Goal: Communication & Community: Answer question/provide support

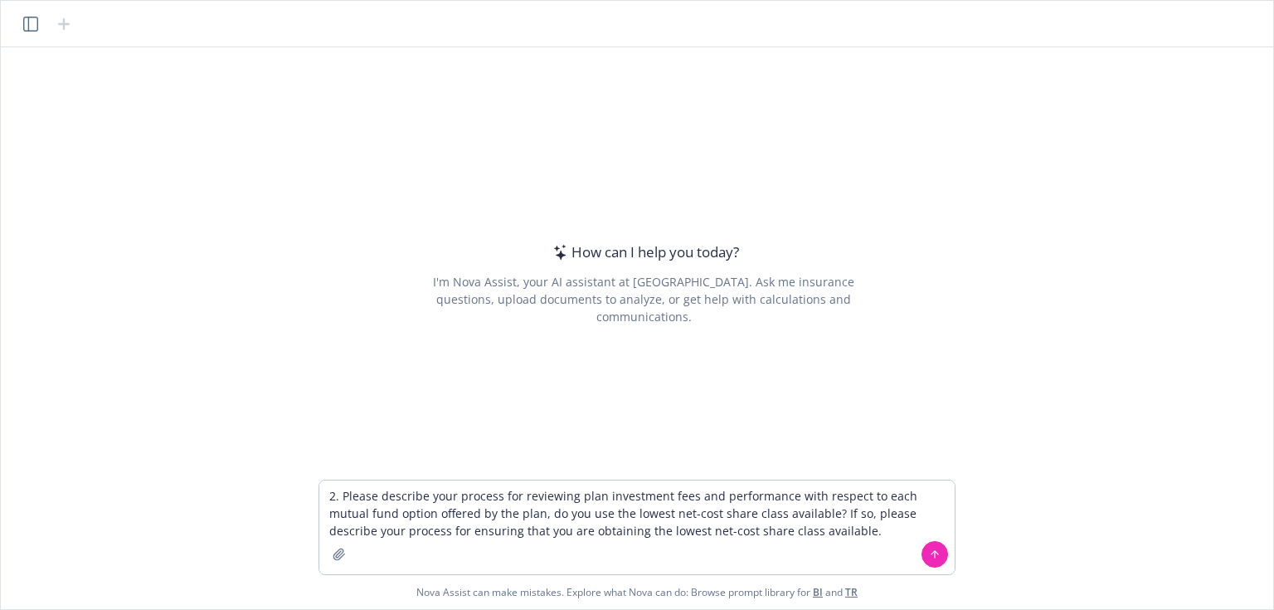
drag, startPoint x: 338, startPoint y: 494, endPoint x: 285, endPoint y: 495, distance: 53.1
click at [285, 495] on div "How can I help you [DATE]? I'm Nova Assist, your AI assistant at Newfront. Ask …" at bounding box center [637, 328] width 1272 height 562
drag, startPoint x: 732, startPoint y: 383, endPoint x: 902, endPoint y: 518, distance: 216.1
click at [902, 518] on textarea "Auditor to plan sponsor: "Please describe your process for reviewing plan inves…" at bounding box center [636, 527] width 635 height 94
click at [897, 529] on textarea "Auditor to plan sponsor: "Please describe your process for reviewing plan inves…" at bounding box center [636, 527] width 635 height 94
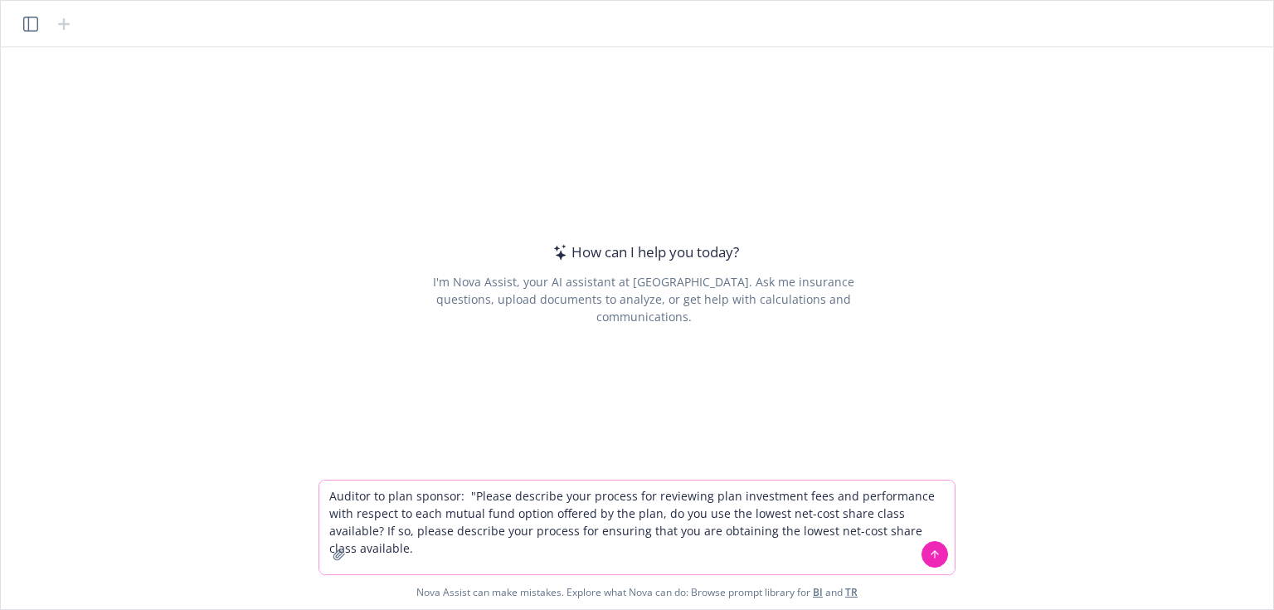
click at [925, 529] on textarea "Auditor to plan sponsor: "Please describe your process for reviewing plan inves…" at bounding box center [636, 527] width 635 height 94
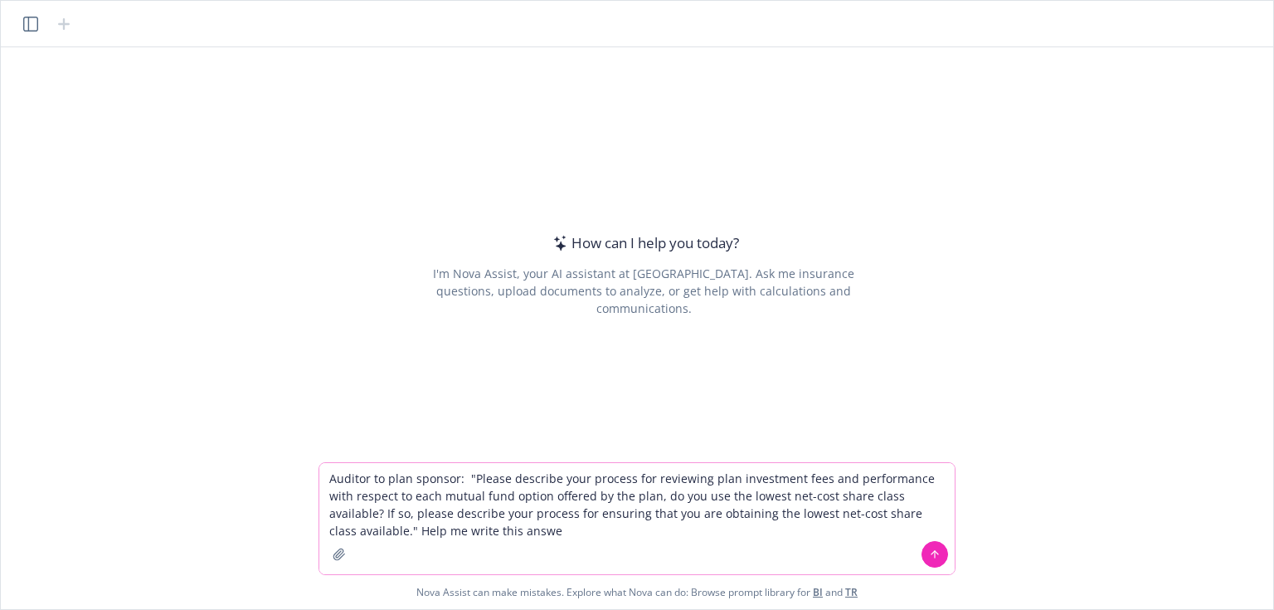
type textarea "Auditor to plan sponsor: "Please describe your process for reviewing plan inves…"
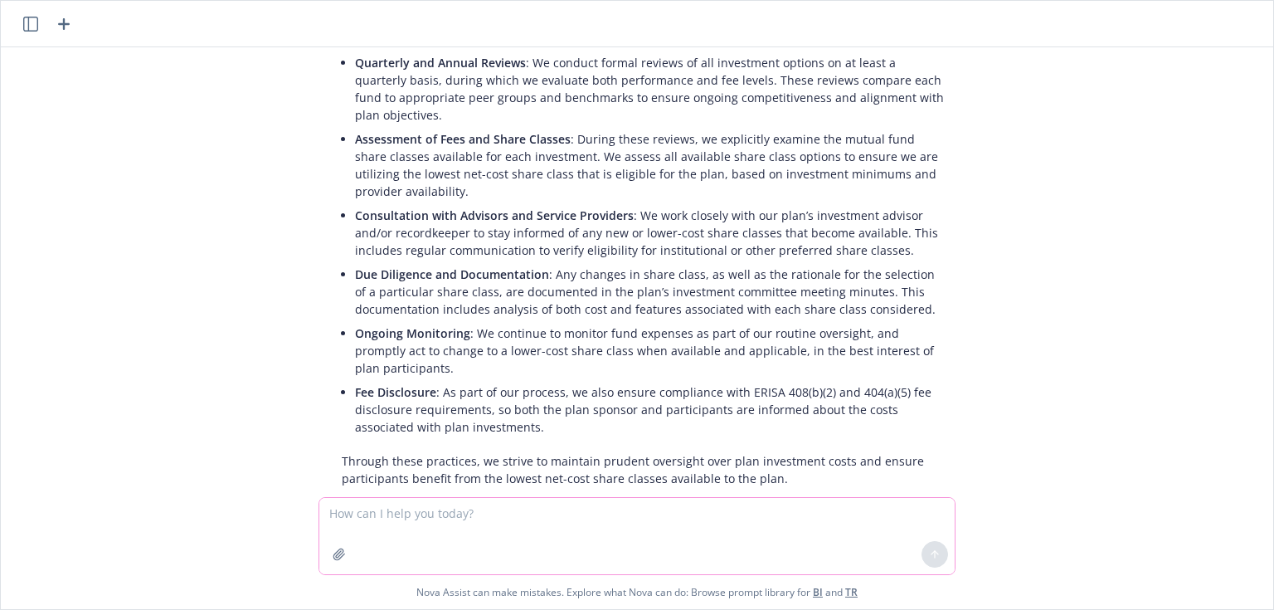
scroll to position [309, 0]
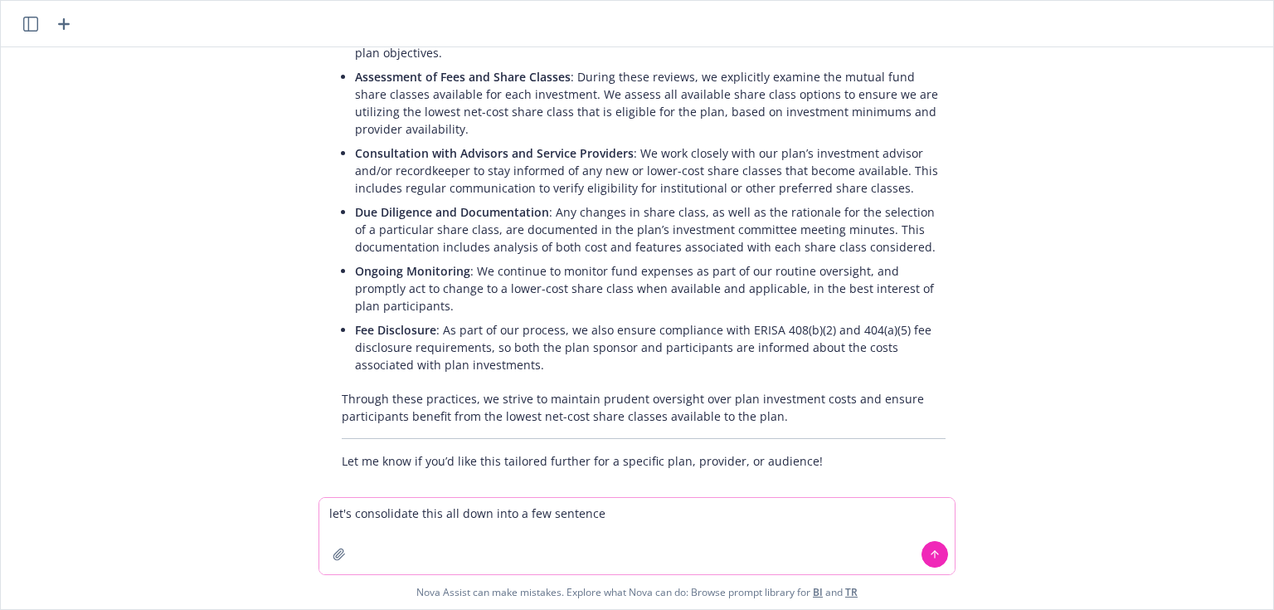
type textarea "let's consolidate this all down into a few sentences"
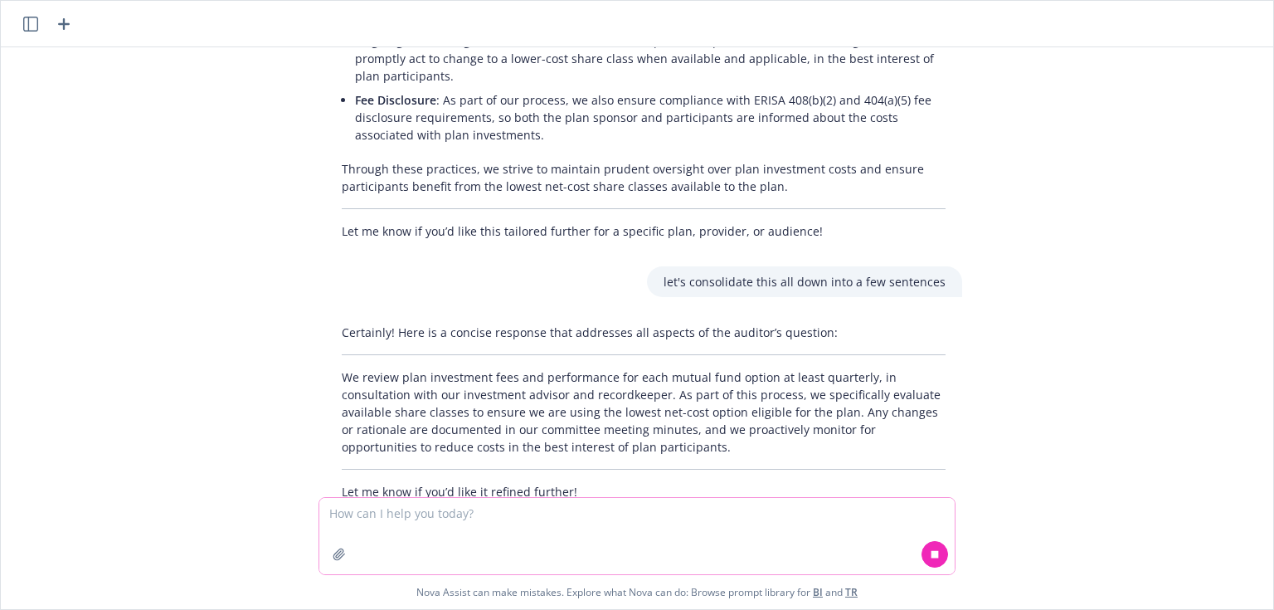
scroll to position [570, 0]
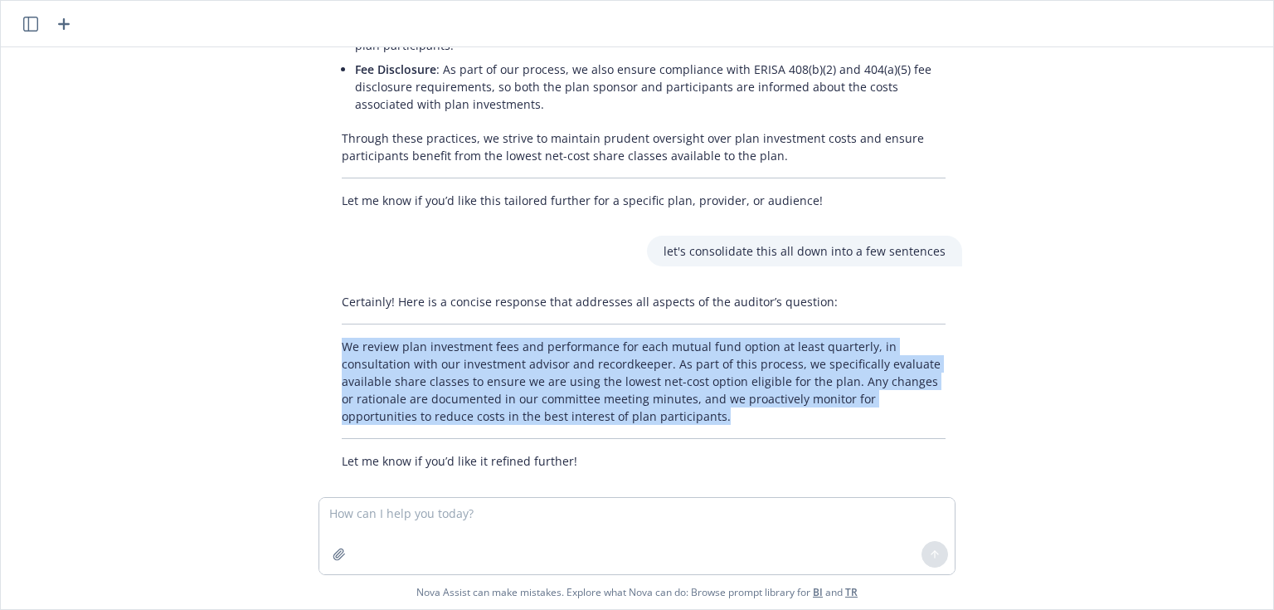
drag, startPoint x: 332, startPoint y: 324, endPoint x: 654, endPoint y: 391, distance: 328.6
click at [654, 391] on div "Certainly! Here is a concise response that addresses all aspects of the auditor…" at bounding box center [643, 381] width 637 height 190
copy p "We review plan investment fees and performance for each mutual fund option at l…"
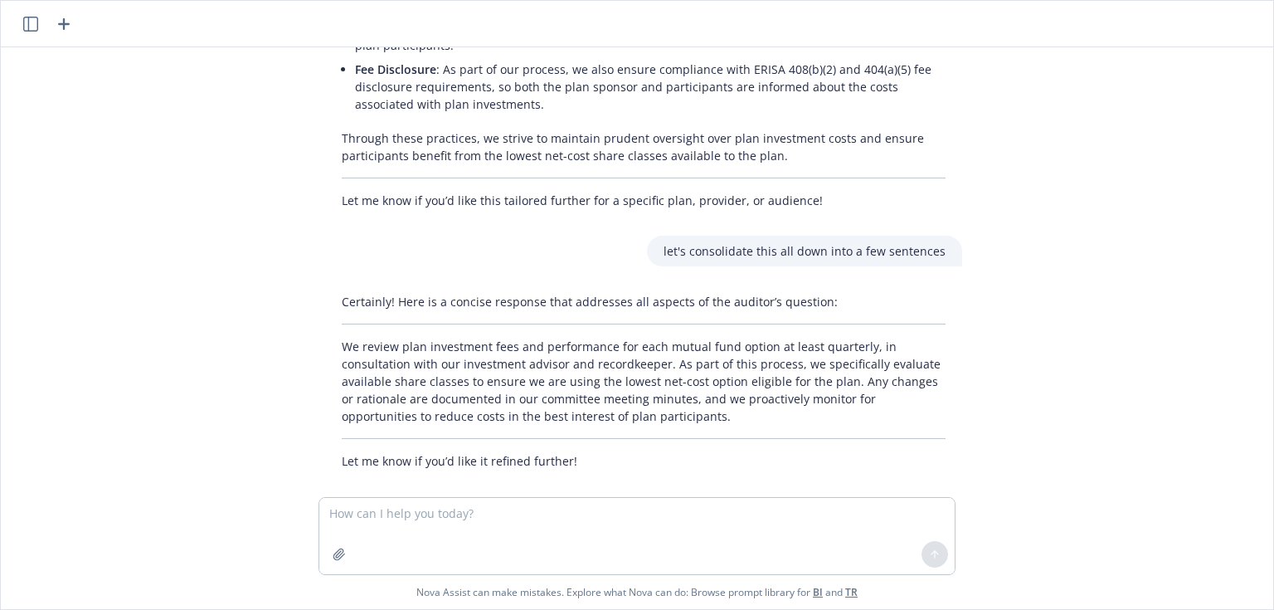
drag, startPoint x: 328, startPoint y: 0, endPoint x: 211, endPoint y: 425, distance: 440.5
click at [211, 425] on div "Auditor to plan sponsor: "Please describe your process for reviewing plan inves…" at bounding box center [636, 272] width 1259 height 450
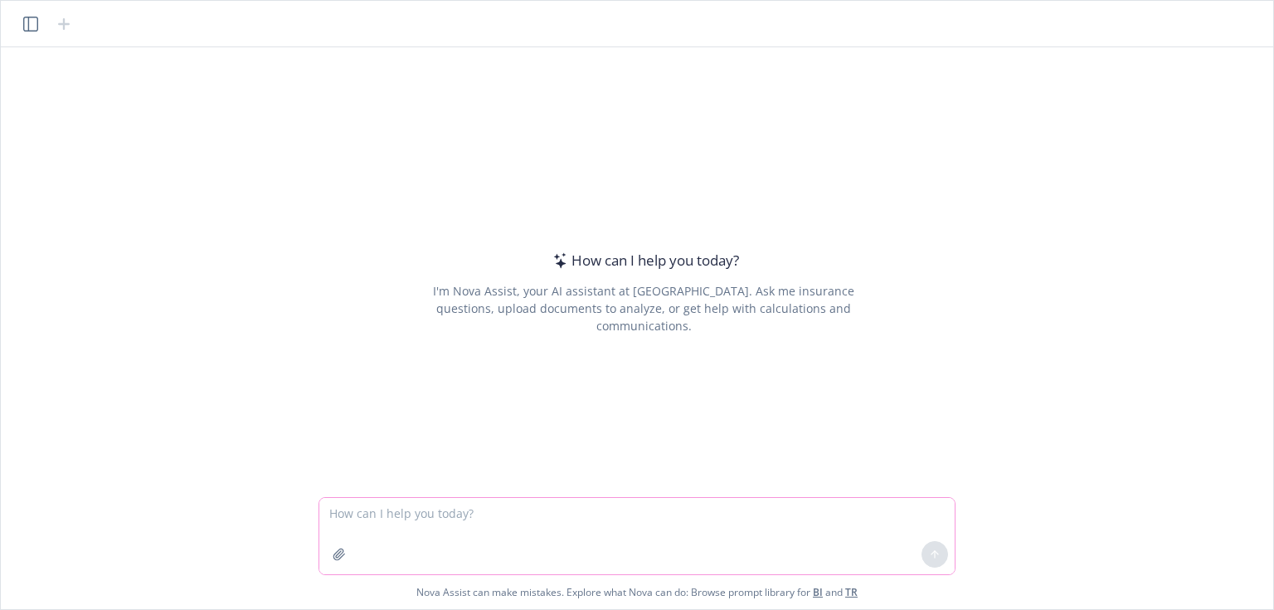
click at [402, 500] on textarea at bounding box center [636, 536] width 635 height 76
click at [628, 518] on textarea "Help me answer the questions in the client's email:" at bounding box center [636, 536] width 635 height 76
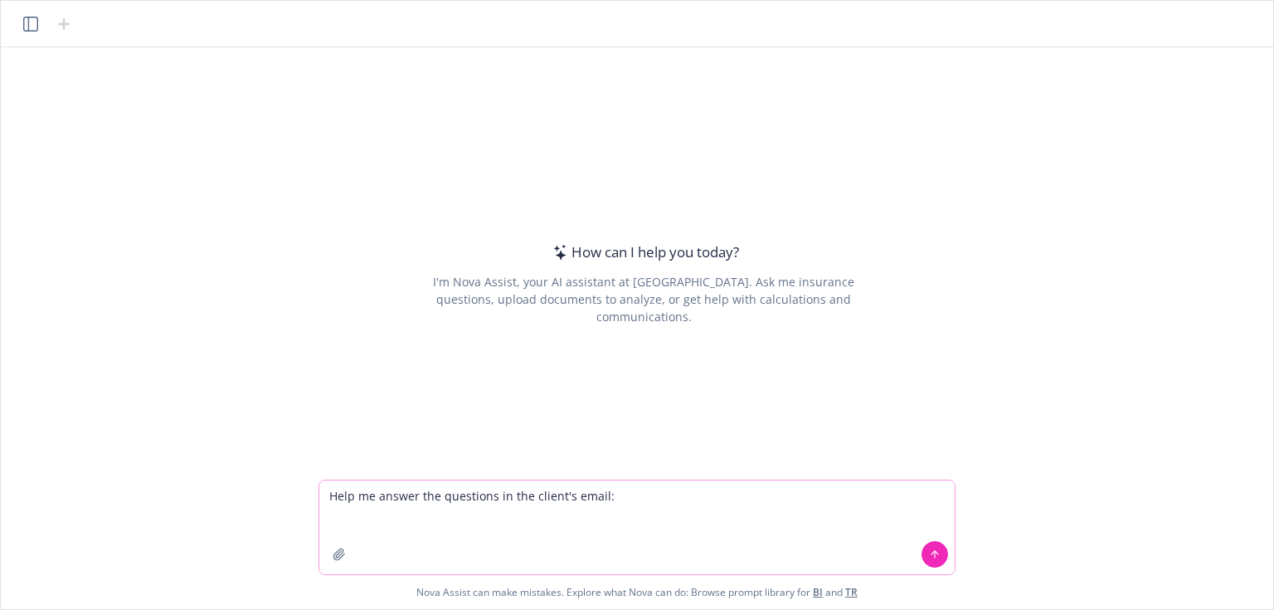
paste textarea "Hope you're doing well! We have an employee (Rodney Mood) with a 401K loan effe…"
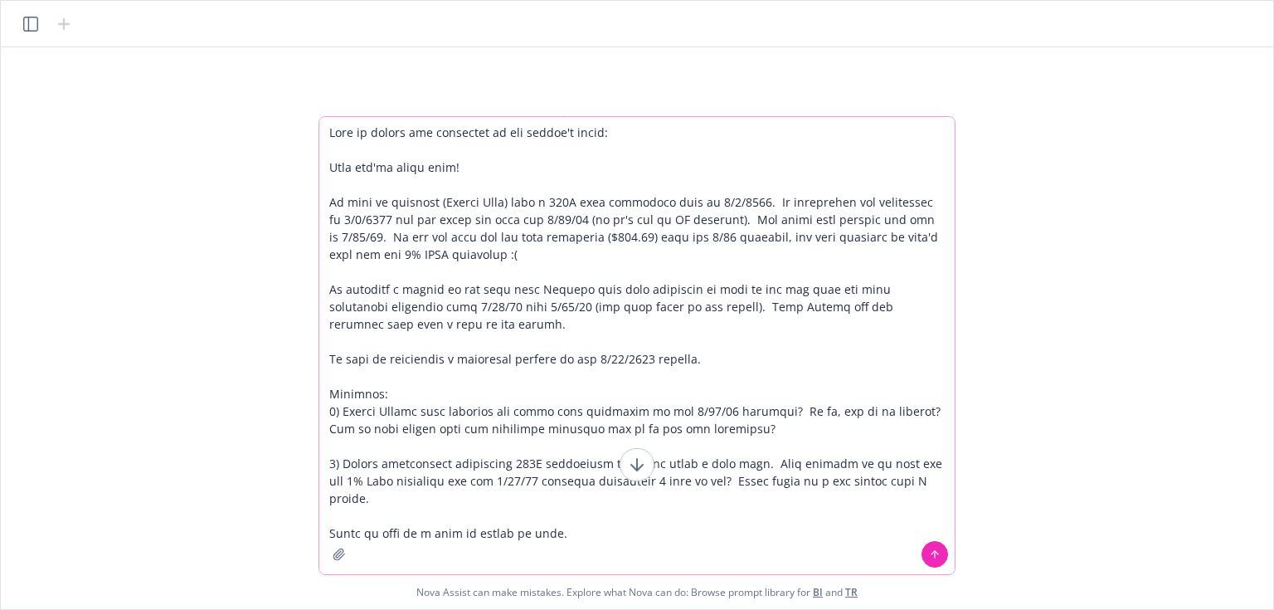
click at [630, 523] on textarea at bounding box center [636, 345] width 635 height 457
click at [591, 538] on textarea at bounding box center [636, 345] width 635 height 457
click at [325, 166] on textarea at bounding box center [636, 345] width 635 height 457
click at [564, 524] on textarea at bounding box center [636, 345] width 635 height 457
click at [562, 537] on textarea at bounding box center [636, 345] width 635 height 457
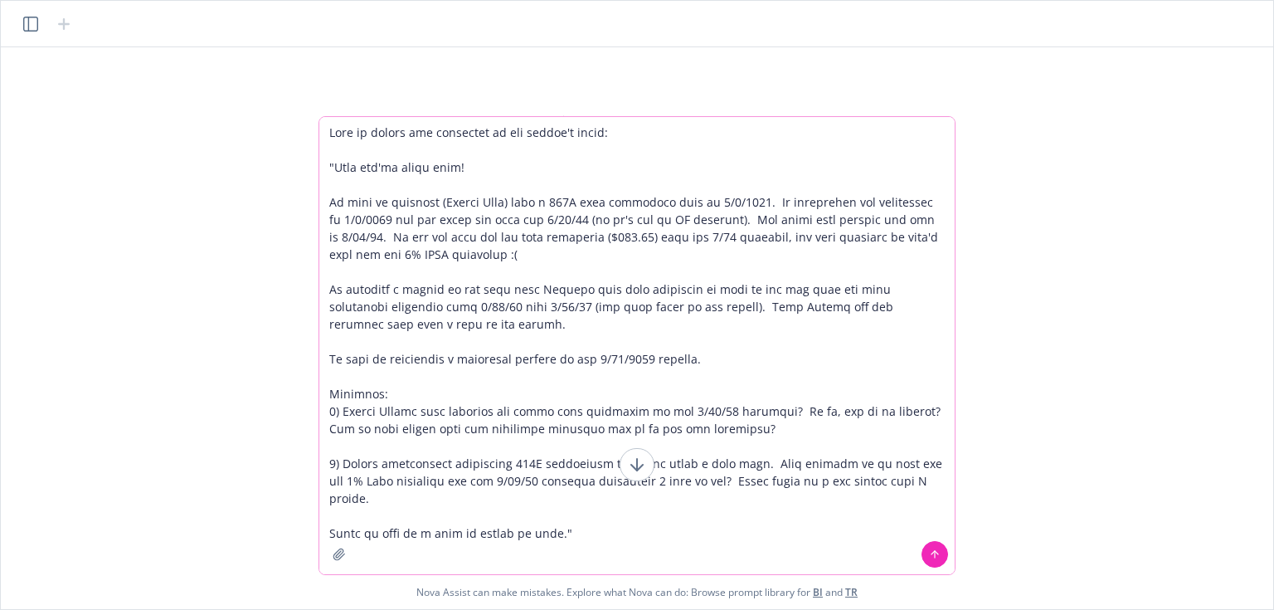
scroll to position [1, 0]
paste textarea "https://www.newfront.com/blog/401kology-missed-deferral-opportunity-corrections…"
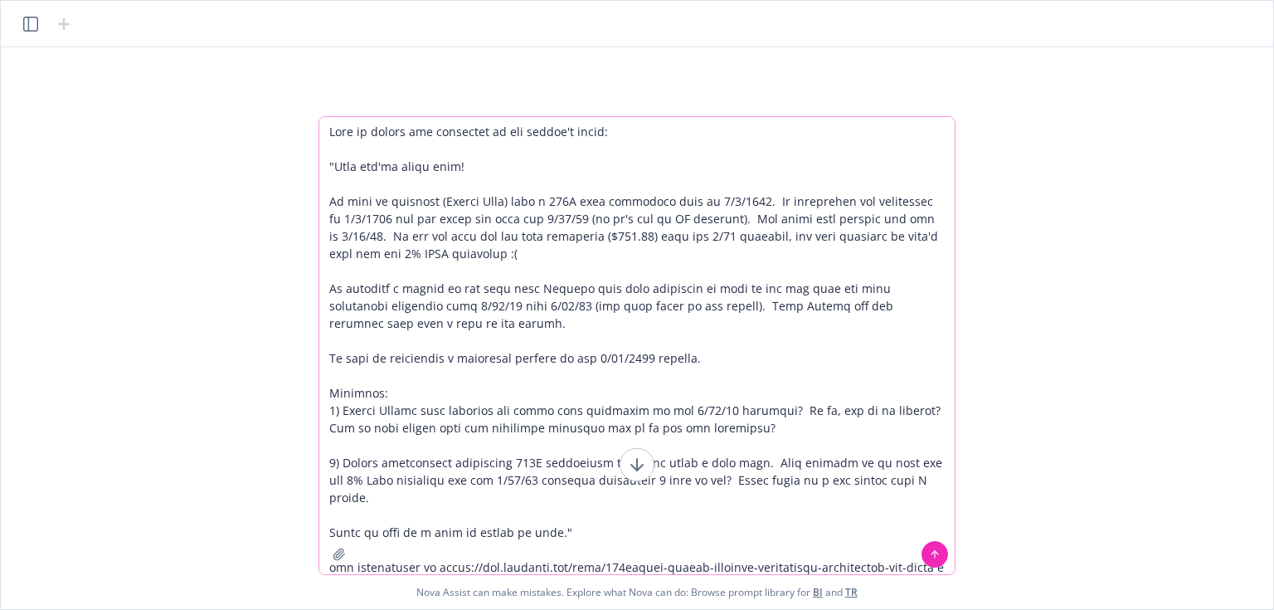
scroll to position [18, 0]
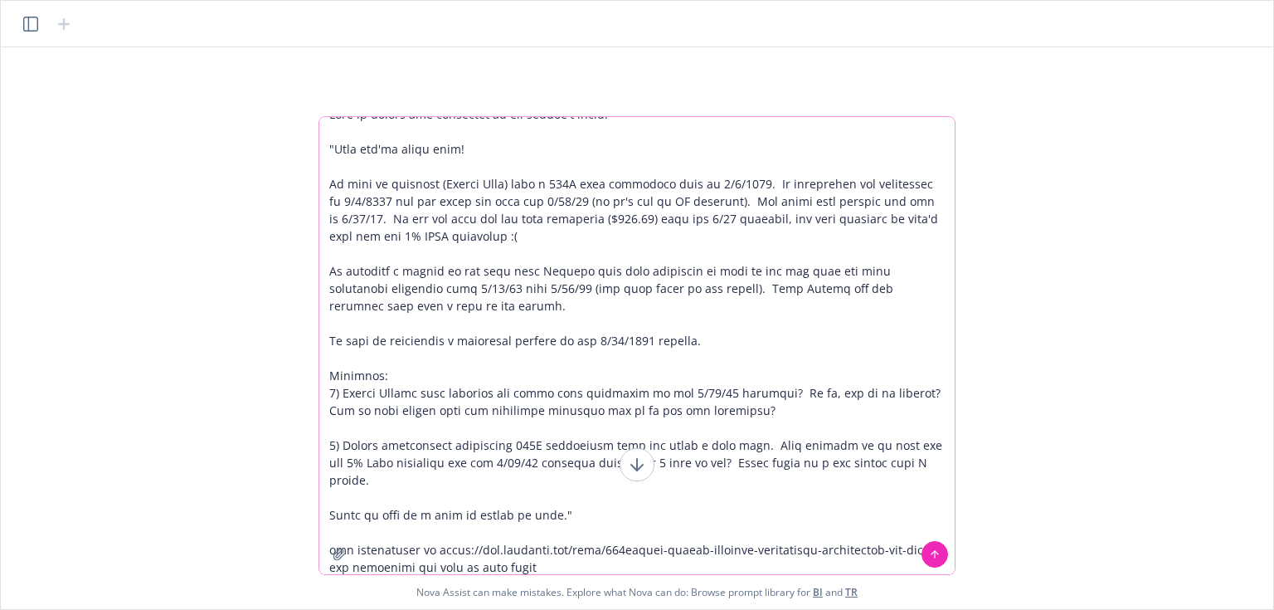
type textarea "Help me answer the questions in the client's email: "Hope you're doing well! We…"
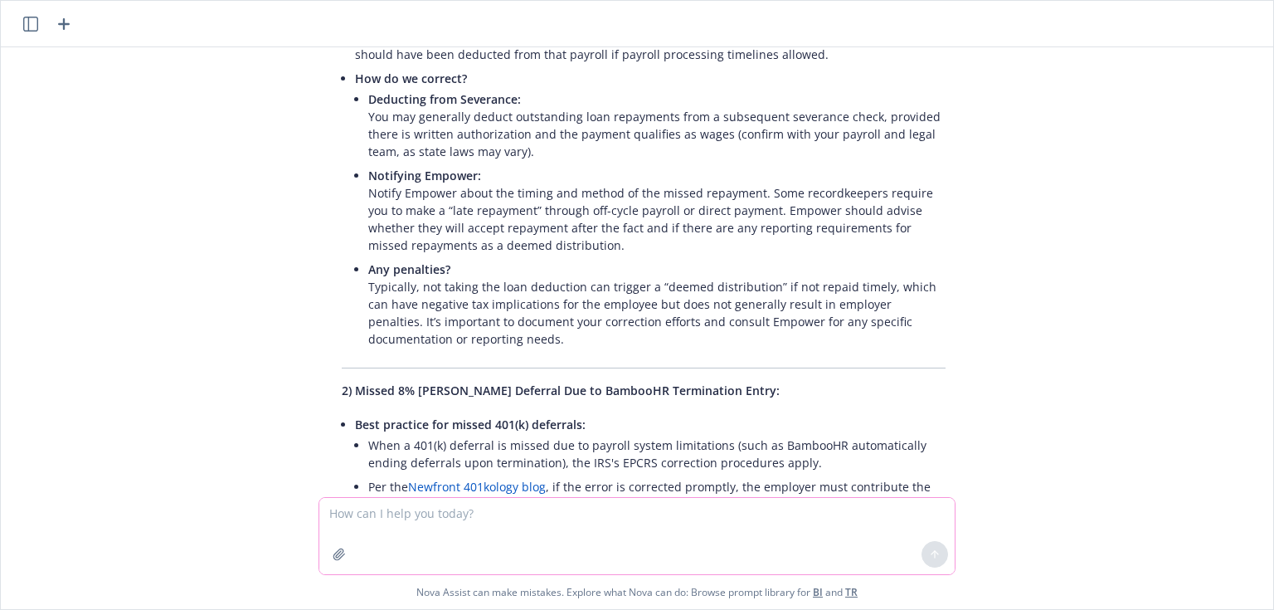
scroll to position [546, 0]
